Goal: Task Accomplishment & Management: Complete application form

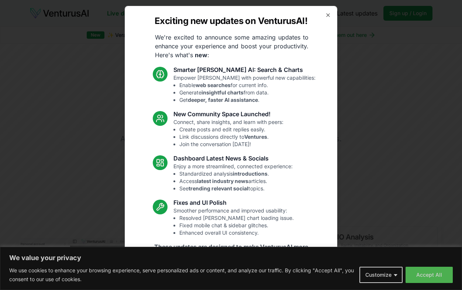
click at [328, 17] on icon "button" at bounding box center [328, 15] width 6 height 6
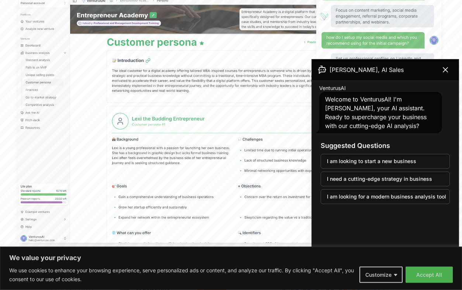
scroll to position [242, 0]
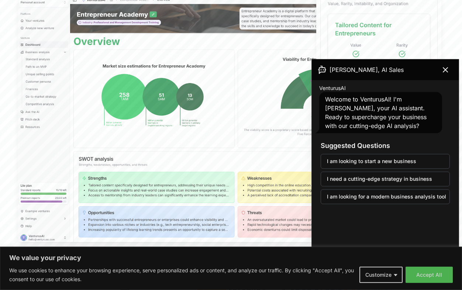
click at [448, 73] on icon at bounding box center [445, 70] width 9 height 9
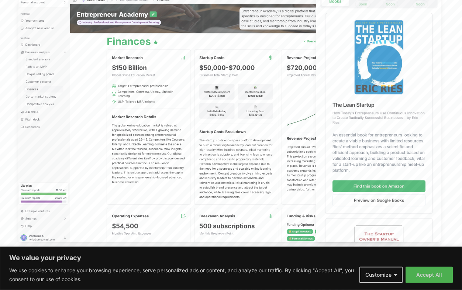
click at [428, 283] on button "Accept All" at bounding box center [429, 275] width 47 height 16
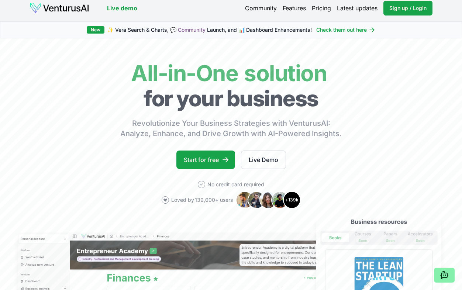
scroll to position [0, 0]
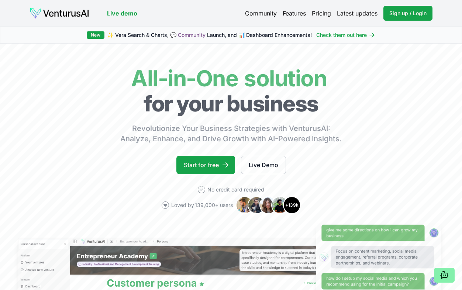
click at [213, 160] on link "Start for free" at bounding box center [205, 165] width 59 height 18
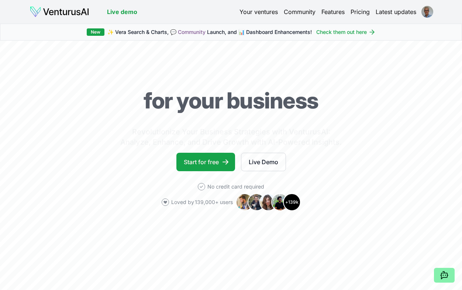
scroll to position [2, 0]
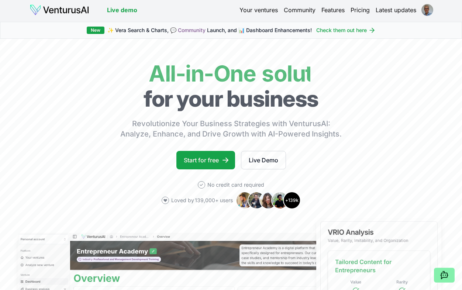
click at [205, 159] on link "Start for free" at bounding box center [205, 160] width 59 height 18
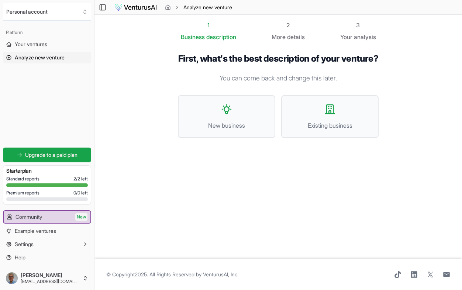
click at [225, 130] on button "New business" at bounding box center [226, 116] width 97 height 43
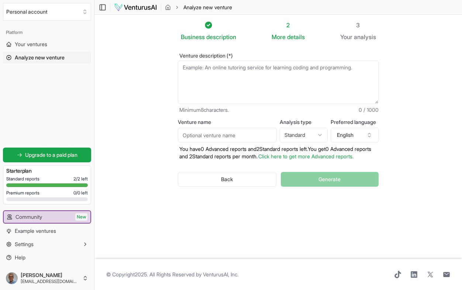
click at [285, 72] on textarea "Venture description (*)" at bounding box center [278, 83] width 201 height 44
type textarea "A"
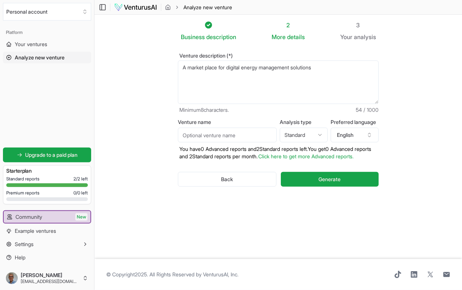
type textarea "A market place for digital energy management solutions"
click at [317, 133] on html "We value your privacy We use cookies to enhance your browsing experience, serve…" at bounding box center [231, 145] width 462 height 290
click at [315, 160] on p "You have 0 Advanced reports and 2 Standard reports left. Y ou get 0 Advanced re…" at bounding box center [278, 152] width 201 height 15
click at [256, 135] on input "Venture name" at bounding box center [227, 135] width 99 height 15
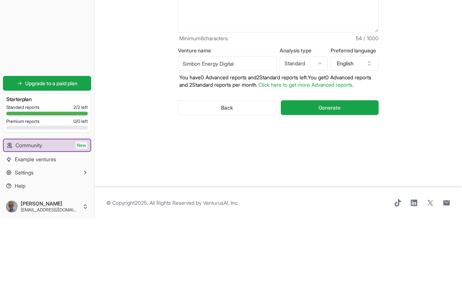
scroll to position [14, 0]
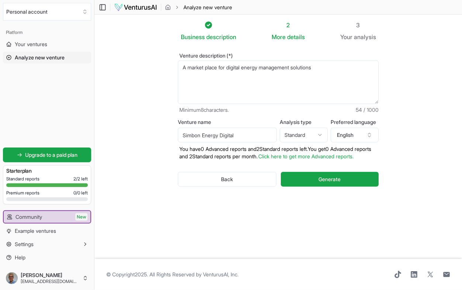
type input "Simbon Energy Digital"
click at [347, 178] on button "Generate" at bounding box center [330, 179] width 98 height 15
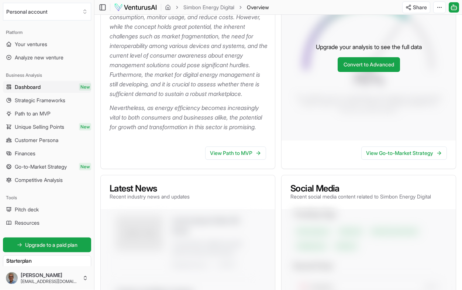
scroll to position [164, 0]
click at [240, 160] on link "View Path to MVP" at bounding box center [235, 152] width 61 height 13
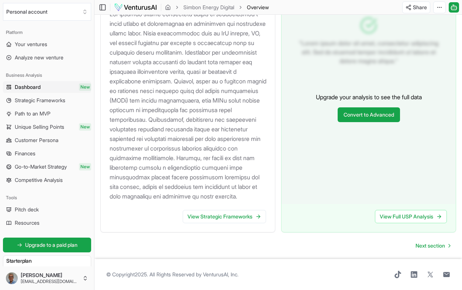
scroll to position [825, 0]
click at [38, 209] on span "Pitch deck" at bounding box center [27, 209] width 24 height 7
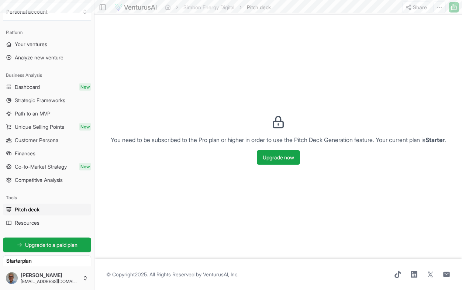
scroll to position [14, 0]
click at [44, 223] on link "Resources" at bounding box center [47, 223] width 88 height 12
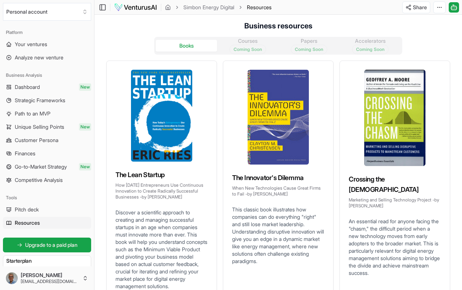
click at [21, 156] on span "Finances" at bounding box center [25, 153] width 21 height 7
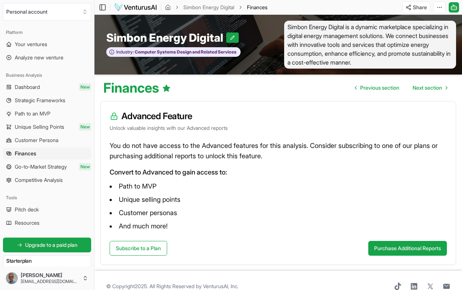
click at [33, 45] on span "Your ventures" at bounding box center [31, 44] width 32 height 7
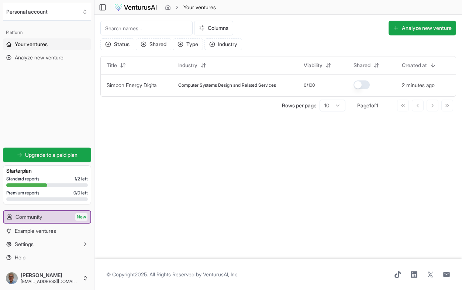
click at [30, 248] on span "Settings" at bounding box center [24, 244] width 19 height 7
